Goal: Task Accomplishment & Management: Use online tool/utility

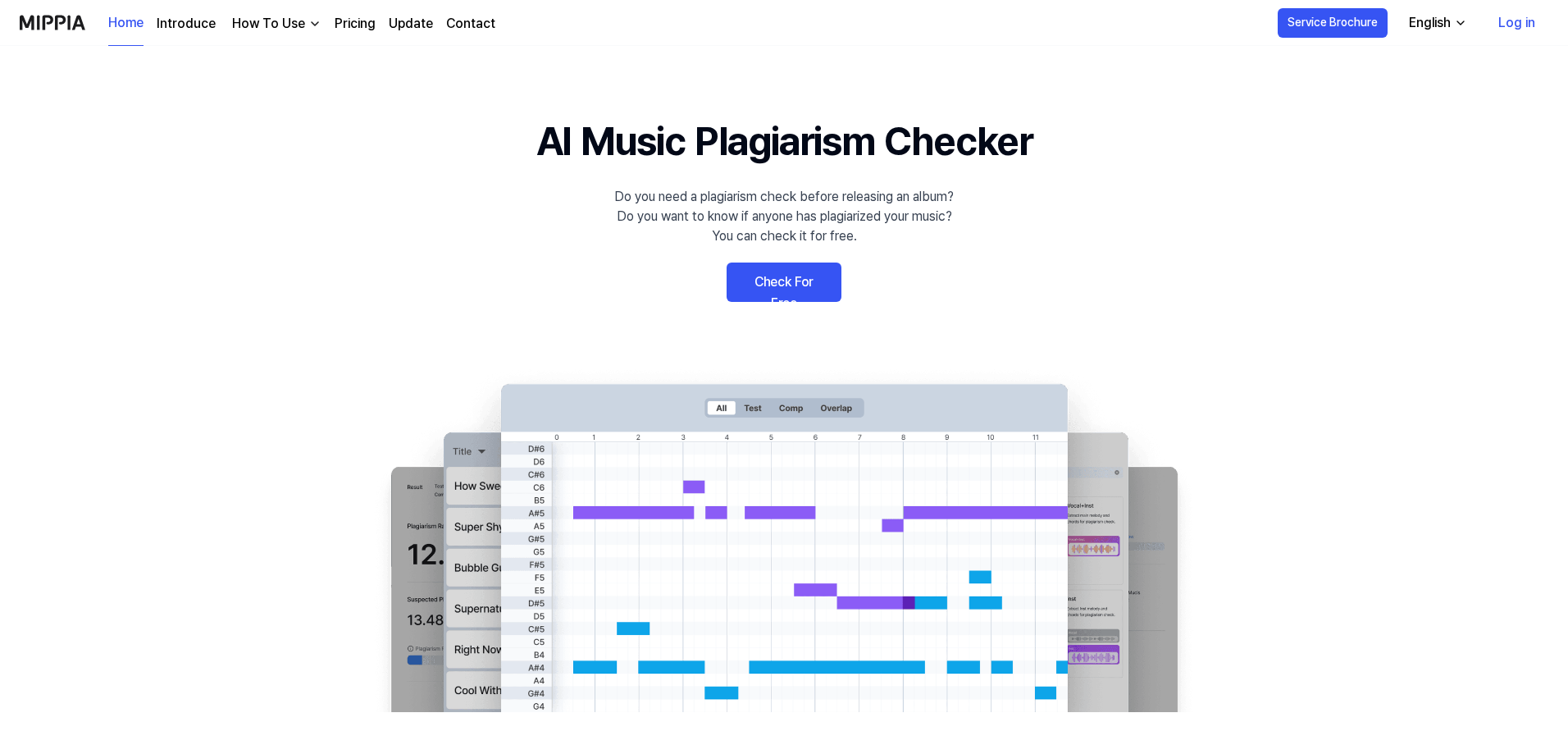
click at [1534, 31] on link "Log in" at bounding box center [1516, 23] width 63 height 46
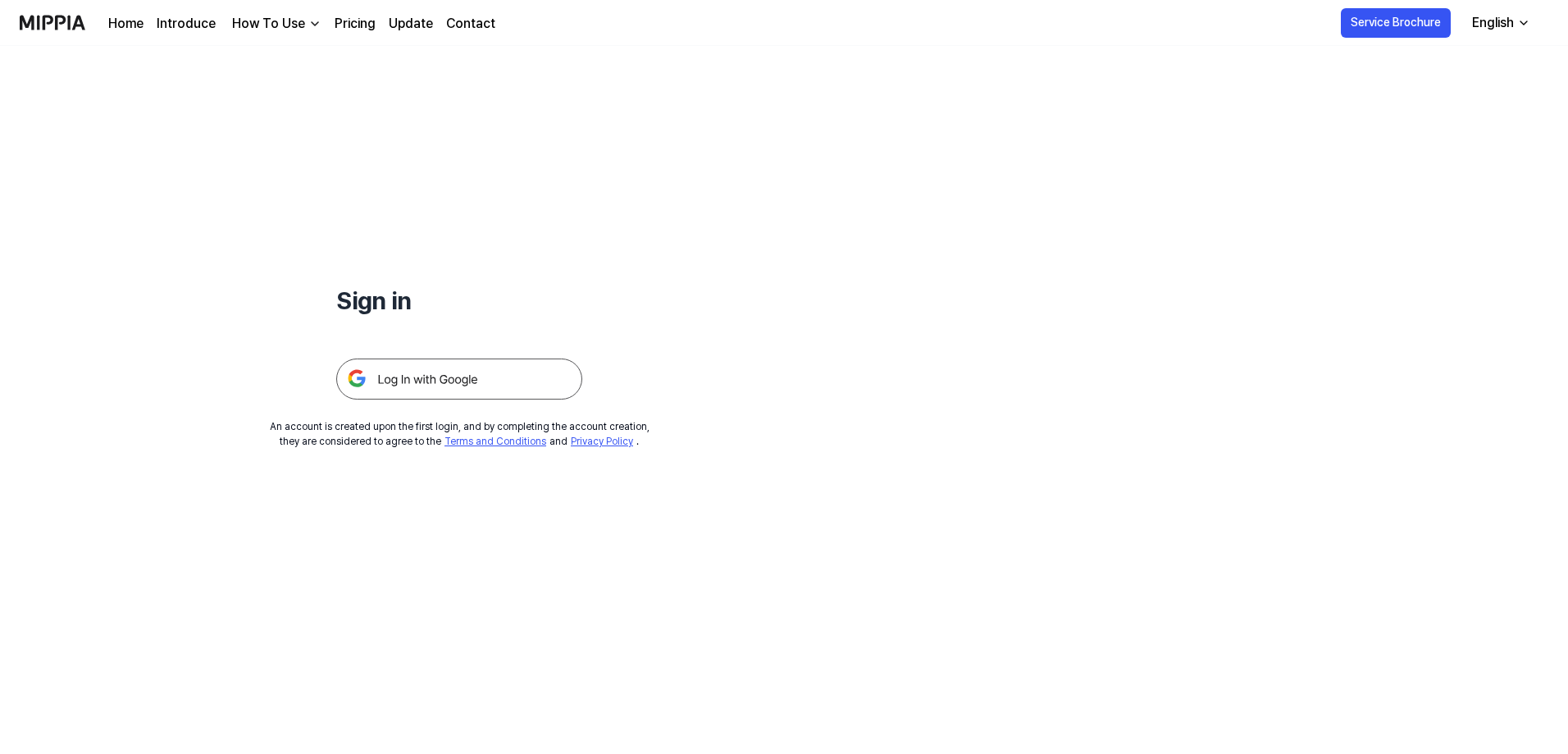
click at [464, 375] on img at bounding box center [459, 379] width 246 height 41
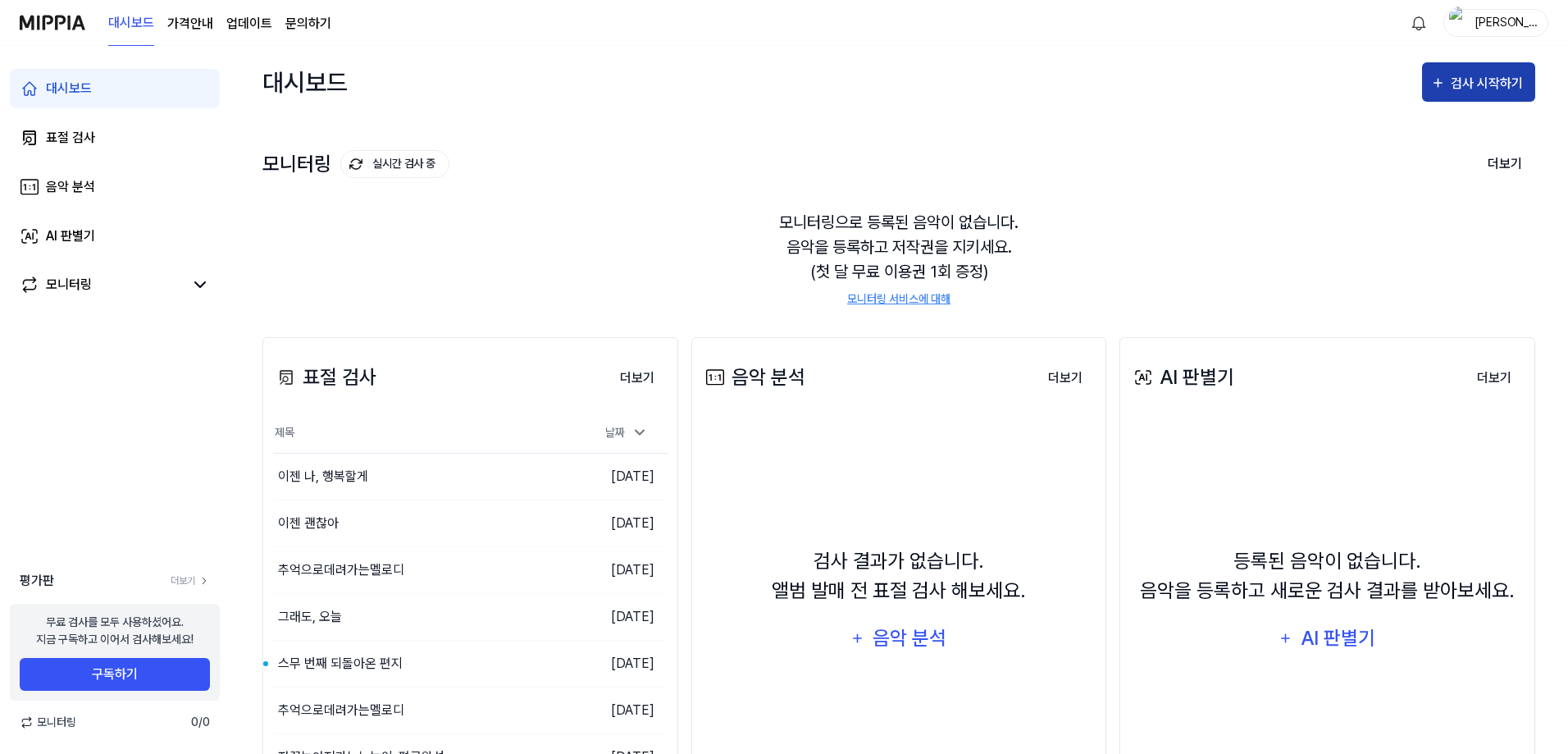
click at [1473, 87] on div "검사 시작하기" at bounding box center [1489, 83] width 76 height 21
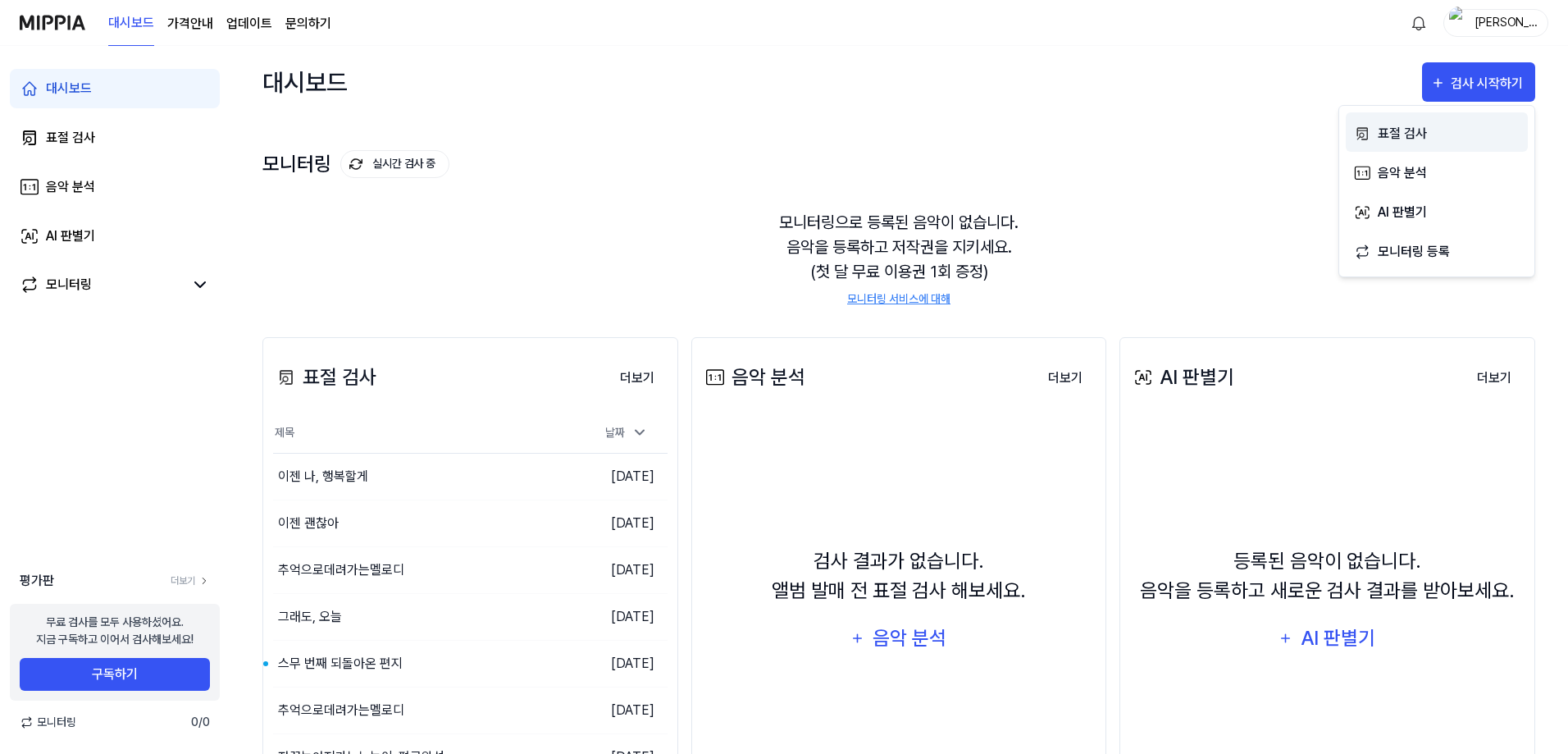
click at [1446, 137] on div "표절 검사" at bounding box center [1449, 133] width 143 height 21
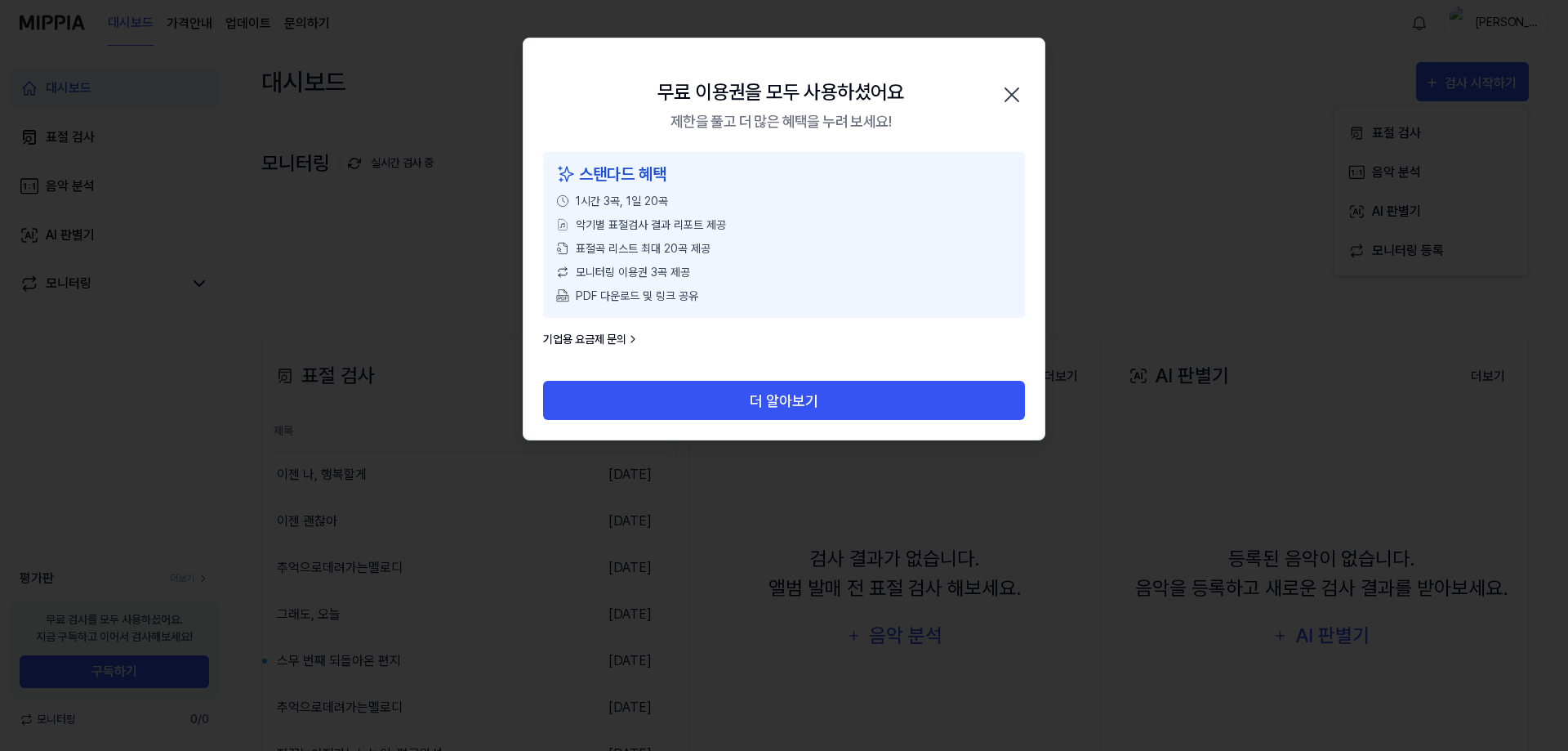
click at [1015, 95] on icon "button" at bounding box center [1011, 94] width 26 height 26
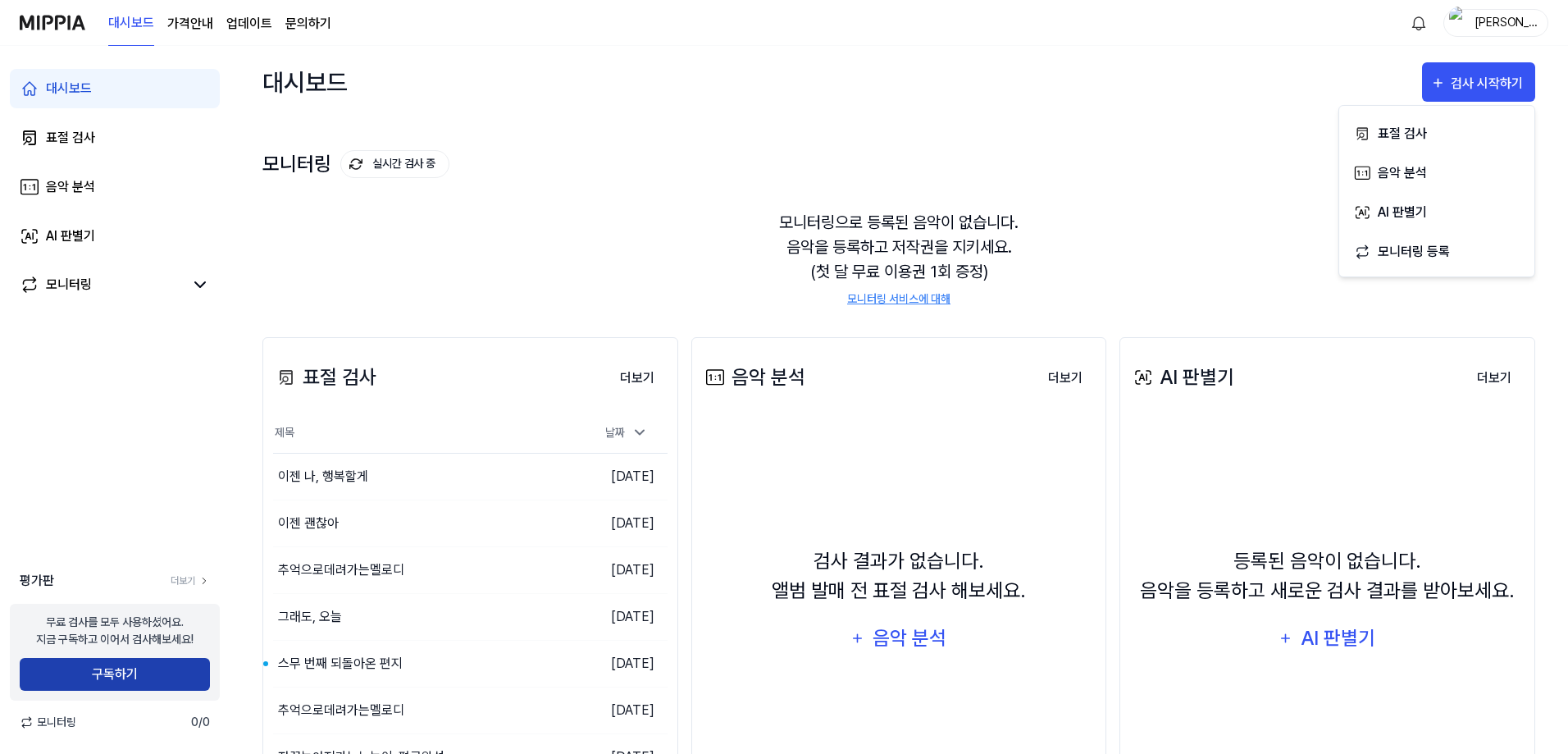
click at [128, 678] on button "구독하기" at bounding box center [115, 674] width 190 height 33
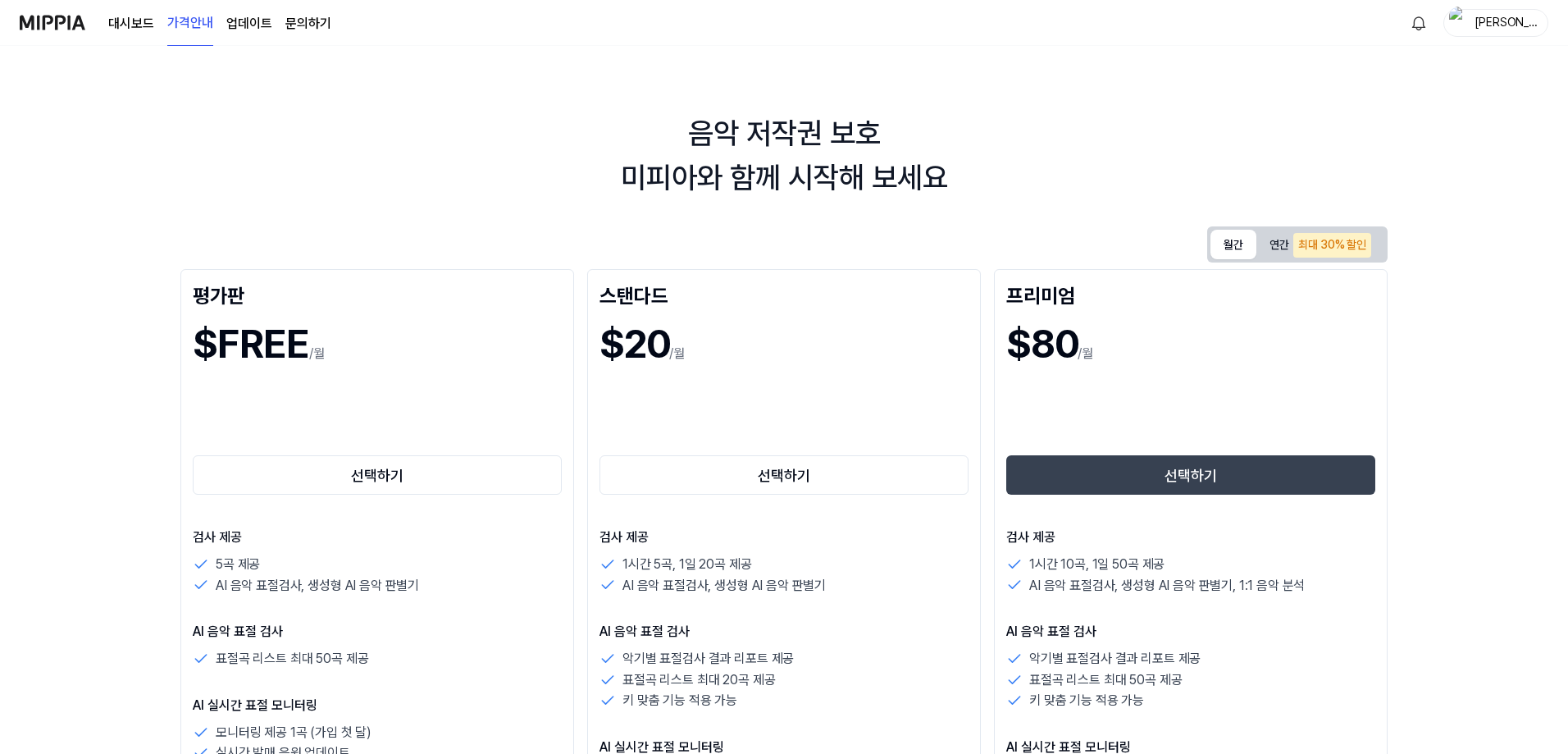
click at [1230, 244] on button "월간" at bounding box center [1233, 244] width 46 height 29
click at [1511, 25] on div "[PERSON_NAME]" at bounding box center [1505, 22] width 64 height 18
click at [1418, 148] on button "로그아웃" at bounding box center [1443, 149] width 188 height 17
